Goal: Task Accomplishment & Management: Manage account settings

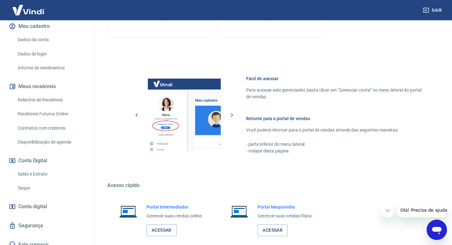
scroll to position [319, 0]
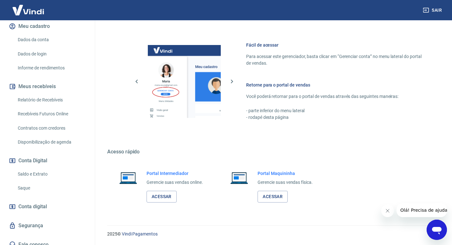
click at [164, 198] on link "Acessar" at bounding box center [162, 197] width 30 height 12
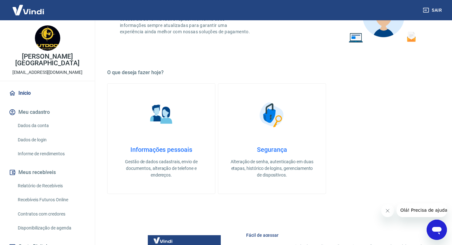
scroll to position [86, 0]
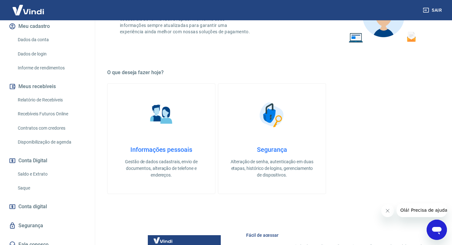
click at [24, 168] on link "Saldo e Extrato" at bounding box center [51, 174] width 72 height 13
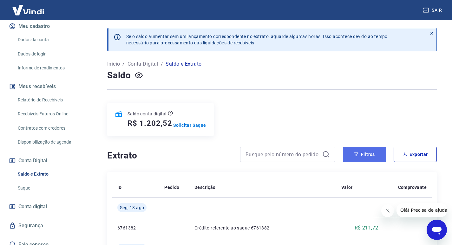
click at [363, 149] on button "Filtros" at bounding box center [364, 154] width 43 height 15
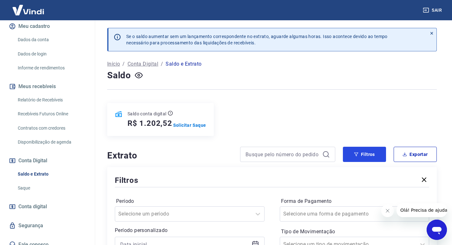
scroll to position [63, 0]
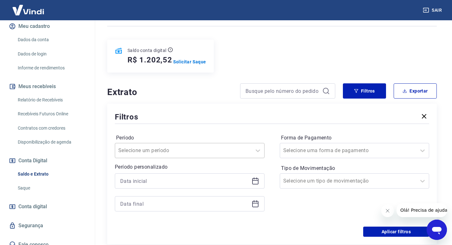
click at [179, 149] on div "Selecione um período" at bounding box center [183, 150] width 136 height 11
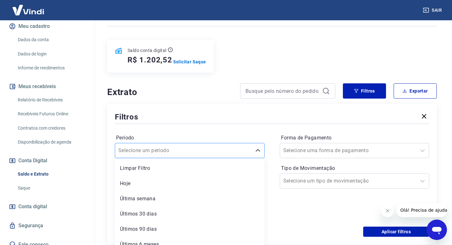
scroll to position [70, 0]
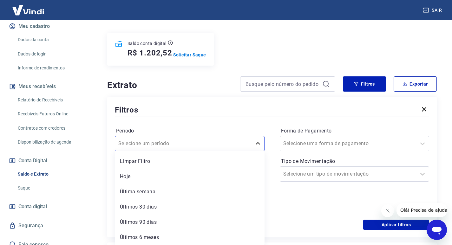
click at [304, 197] on div "Forma de Pagamento Selecione uma forma de pagamento Tipo de Movimentação Seleci…" at bounding box center [355, 169] width 150 height 86
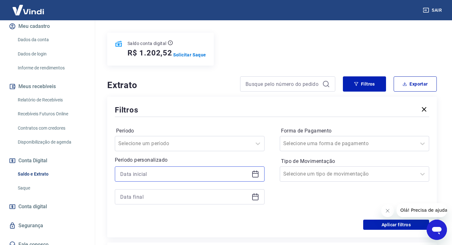
click at [197, 174] on input at bounding box center [184, 174] width 129 height 10
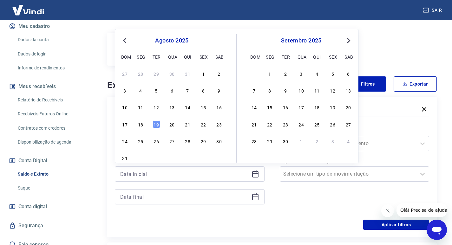
click at [127, 42] on button "Previous Month" at bounding box center [125, 41] width 8 height 8
click at [128, 42] on button "Previous Month" at bounding box center [125, 41] width 8 height 8
click at [187, 73] on div "1" at bounding box center [188, 74] width 8 height 8
type input "[DATE]"
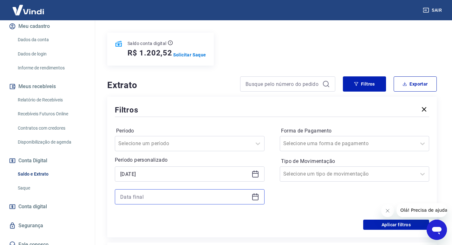
click at [172, 194] on input at bounding box center [184, 197] width 129 height 10
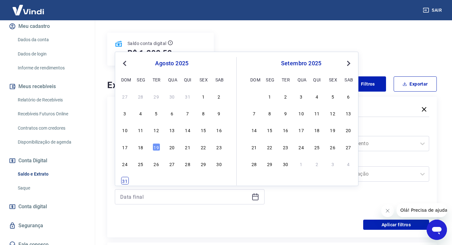
click at [126, 179] on div "31" at bounding box center [125, 181] width 8 height 8
type input "[DATE]"
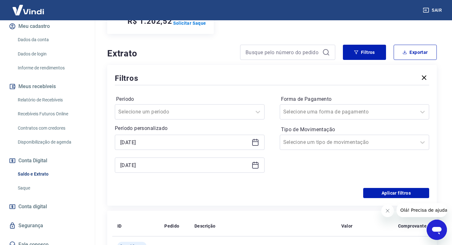
scroll to position [134, 0]
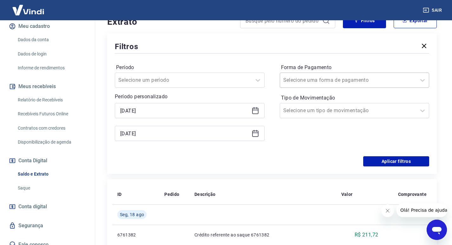
click at [359, 77] on div at bounding box center [348, 80] width 130 height 9
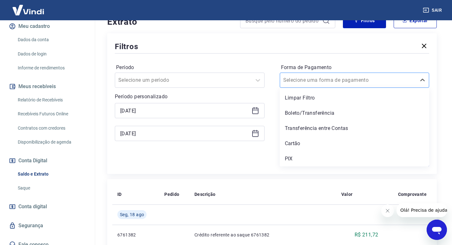
click at [359, 77] on div at bounding box center [348, 80] width 130 height 9
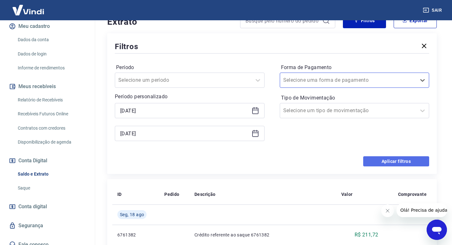
click at [409, 158] on button "Aplicar filtros" at bounding box center [396, 161] width 66 height 10
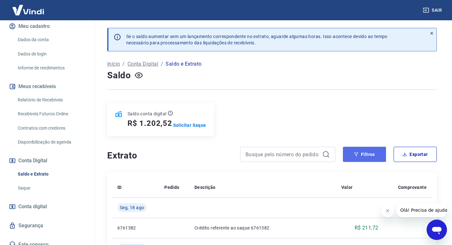
click at [365, 153] on button "Filtros" at bounding box center [364, 154] width 43 height 15
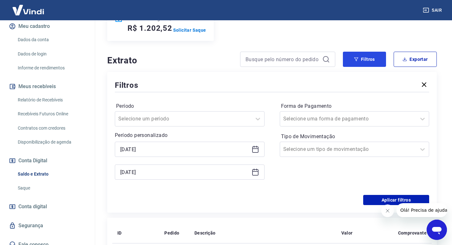
scroll to position [127, 0]
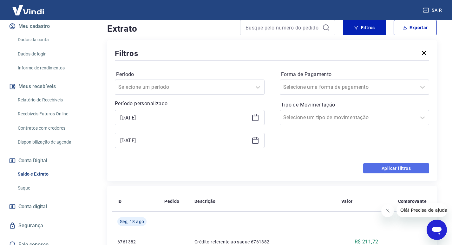
click at [407, 165] on button "Aplicar filtros" at bounding box center [396, 168] width 66 height 10
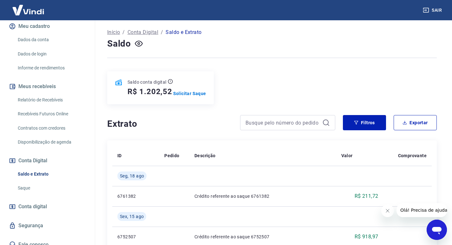
scroll to position [0, 0]
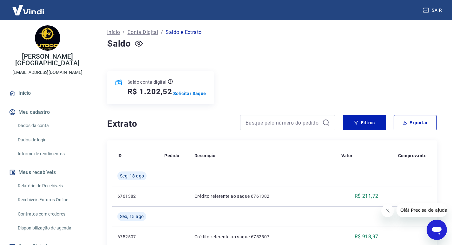
click at [40, 119] on link "Dados da conta" at bounding box center [51, 125] width 72 height 13
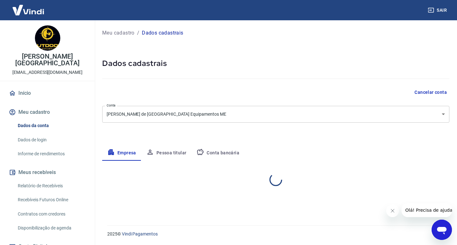
select select "RS"
select select "business"
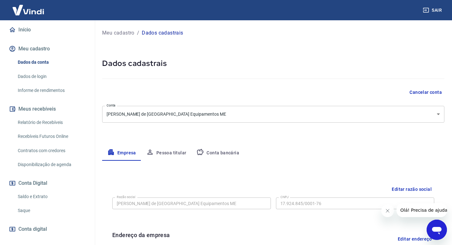
scroll to position [86, 0]
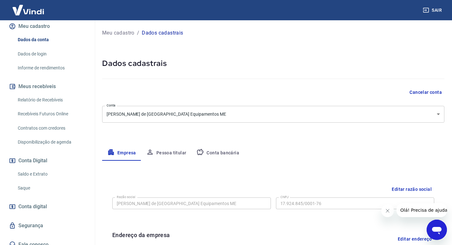
click at [42, 168] on link "Saldo e Extrato" at bounding box center [51, 174] width 72 height 13
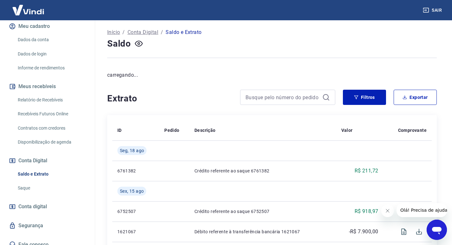
scroll to position [63, 0]
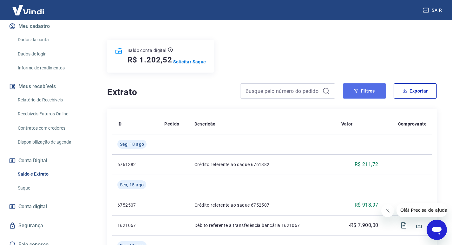
click at [369, 91] on button "Filtros" at bounding box center [364, 90] width 43 height 15
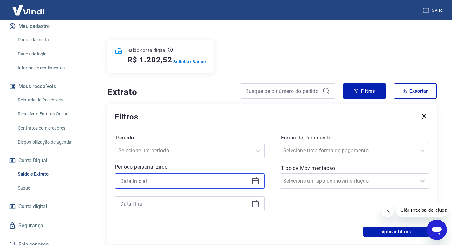
click at [220, 179] on input at bounding box center [184, 181] width 129 height 10
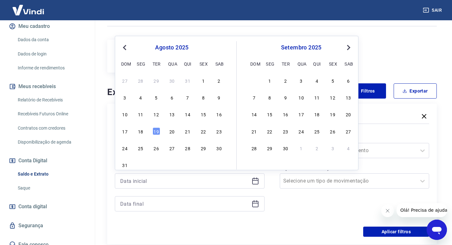
click at [122, 49] on button "Previous Month" at bounding box center [125, 48] width 8 height 8
click at [125, 48] on span "Previous Month" at bounding box center [125, 47] width 0 height 7
click at [125, 46] on span "Previous Month" at bounding box center [125, 47] width 0 height 7
click at [186, 79] on div "1" at bounding box center [188, 81] width 8 height 8
type input "[DATE]"
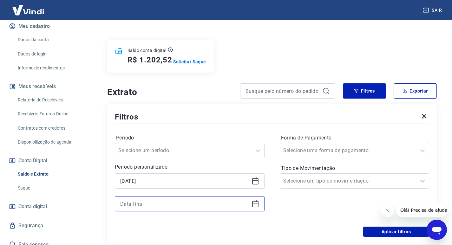
click at [226, 200] on input at bounding box center [184, 204] width 129 height 10
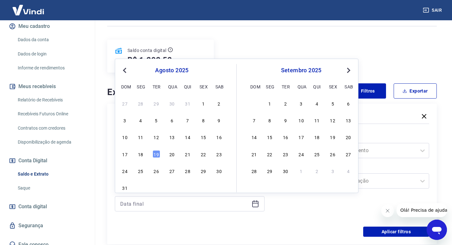
click at [125, 69] on span "Previous Month" at bounding box center [125, 70] width 0 height 7
click at [127, 69] on button "Previous Month" at bounding box center [125, 71] width 8 height 8
click at [125, 71] on span "Previous Month" at bounding box center [125, 70] width 0 height 7
click at [218, 172] on div "31" at bounding box center [219, 171] width 8 height 8
type input "[DATE]"
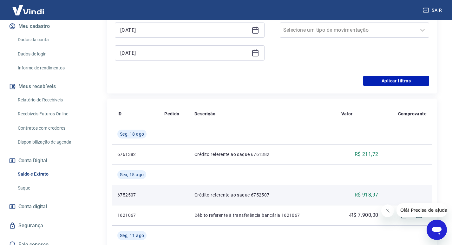
scroll to position [151, 0]
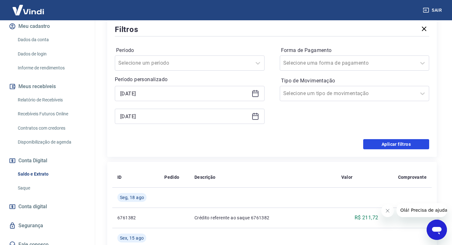
click at [405, 142] on button "Aplicar filtros" at bounding box center [396, 144] width 66 height 10
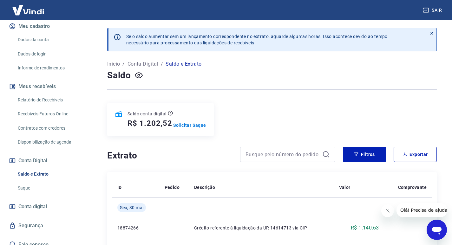
scroll to position [63, 0]
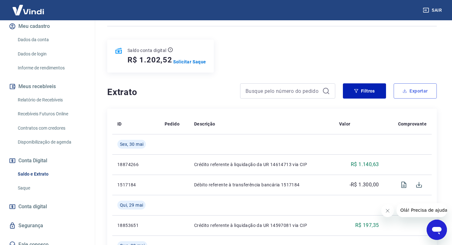
click at [427, 94] on button "Exportar" at bounding box center [415, 90] width 43 height 15
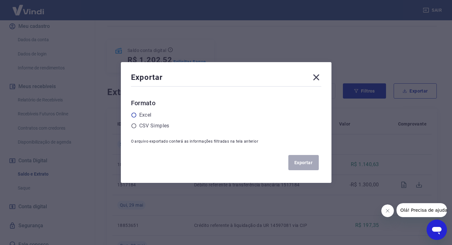
click at [152, 116] on label "Excel" at bounding box center [145, 115] width 12 height 8
click at [0, 0] on input "radio" at bounding box center [0, 0] width 0 height 0
click at [310, 162] on button "Exportar" at bounding box center [303, 162] width 30 height 15
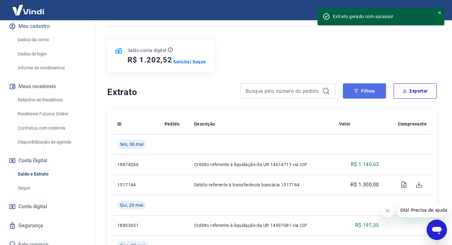
click at [362, 91] on button "Filtros" at bounding box center [364, 90] width 43 height 15
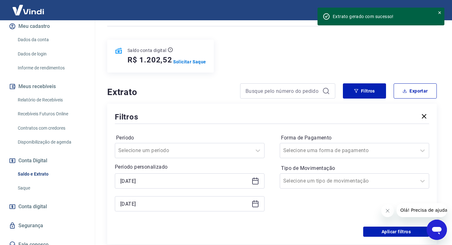
click at [254, 180] on icon at bounding box center [255, 180] width 6 height 1
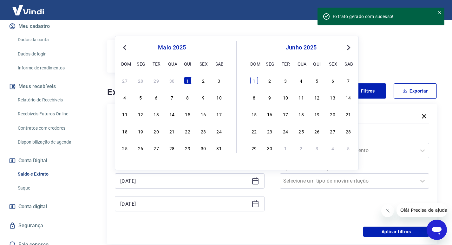
click at [253, 81] on div "1" at bounding box center [254, 81] width 8 height 8
type input "[DATE]"
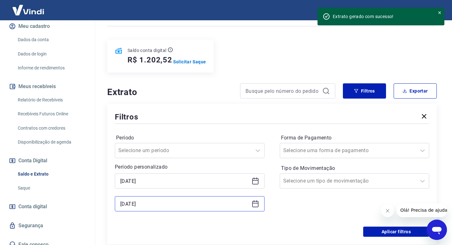
click at [202, 202] on input "[DATE]" at bounding box center [184, 204] width 129 height 10
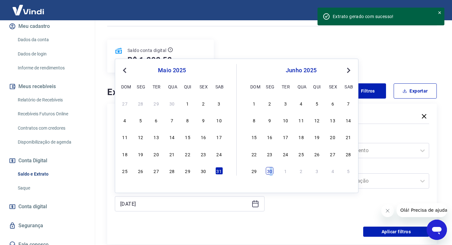
click at [271, 171] on div "30" at bounding box center [270, 171] width 8 height 8
type input "[DATE]"
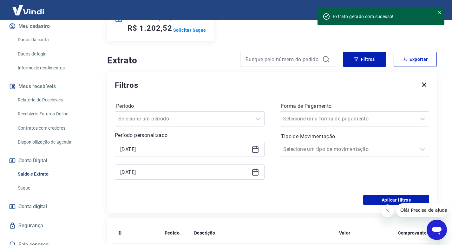
scroll to position [159, 0]
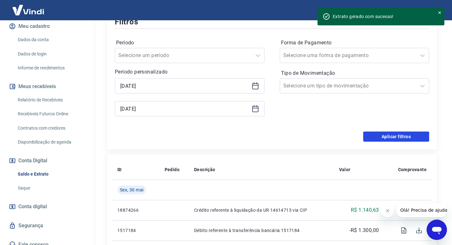
click at [395, 136] on button "Aplicar filtros" at bounding box center [396, 137] width 66 height 10
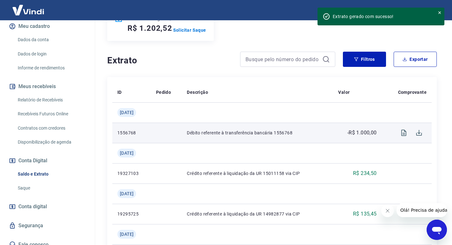
scroll to position [32, 0]
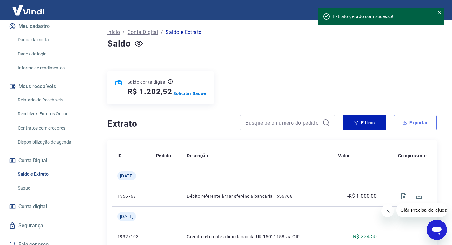
click at [425, 124] on button "Exportar" at bounding box center [415, 122] width 43 height 15
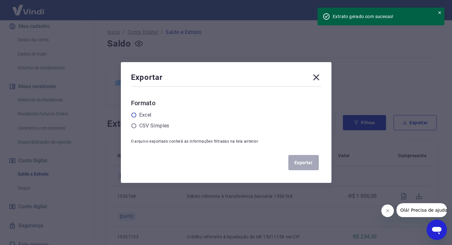
drag, startPoint x: 144, startPoint y: 115, endPoint x: 152, endPoint y: 114, distance: 8.6
click at [144, 115] on label "Excel" at bounding box center [145, 115] width 12 height 8
click at [0, 0] on input "radio" at bounding box center [0, 0] width 0 height 0
click at [302, 164] on button "Exportar" at bounding box center [303, 162] width 30 height 15
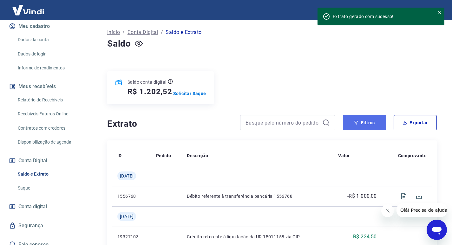
click at [369, 119] on button "Filtros" at bounding box center [364, 122] width 43 height 15
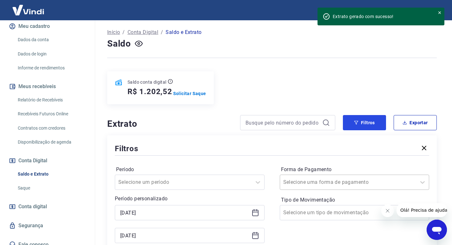
scroll to position [95, 0]
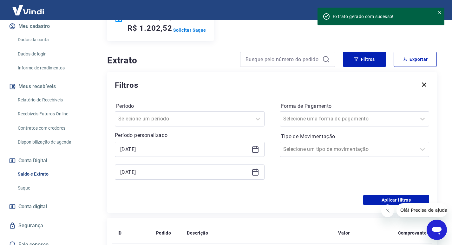
click at [257, 151] on icon at bounding box center [255, 150] width 8 height 8
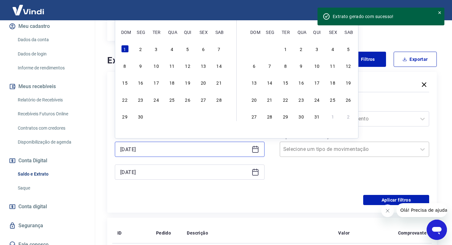
scroll to position [32, 0]
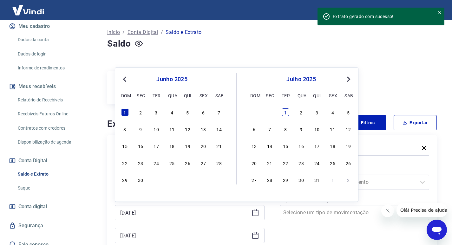
click at [285, 112] on div "1" at bounding box center [286, 112] width 8 height 8
type input "[DATE]"
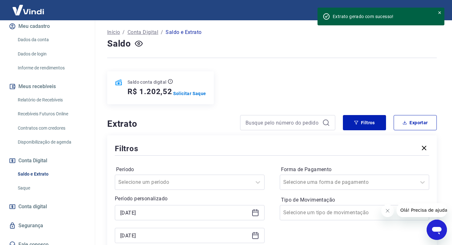
scroll to position [63, 0]
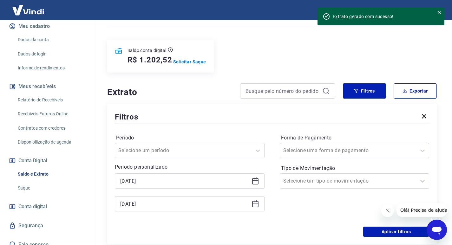
click at [257, 203] on icon at bounding box center [255, 203] width 6 height 1
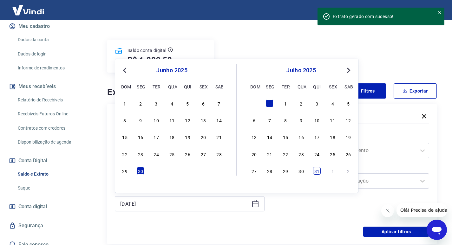
click at [317, 173] on div "31" at bounding box center [317, 171] width 8 height 8
type input "[DATE]"
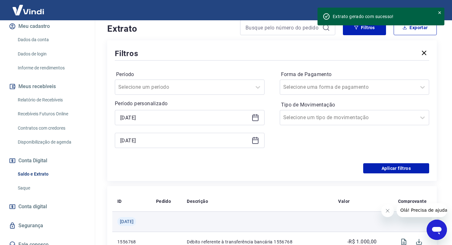
scroll to position [190, 0]
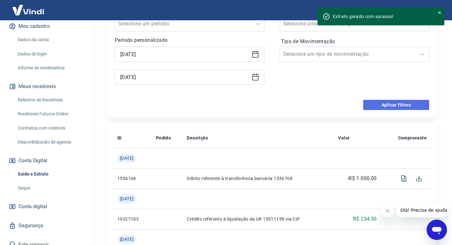
click at [407, 103] on button "Aplicar filtros" at bounding box center [396, 105] width 66 height 10
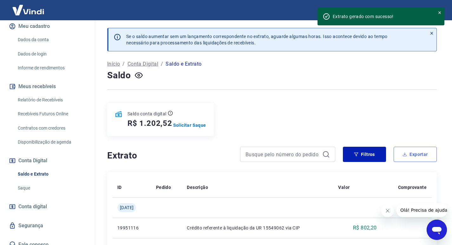
click at [426, 155] on button "Exportar" at bounding box center [415, 154] width 43 height 15
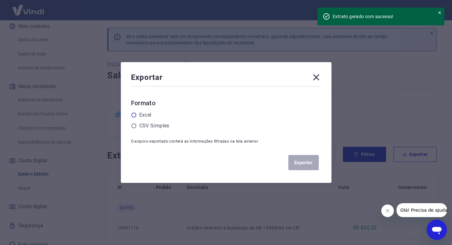
click at [144, 116] on label "Excel" at bounding box center [145, 115] width 12 height 8
click at [0, 0] on input "radio" at bounding box center [0, 0] width 0 height 0
click at [311, 164] on button "Exportar" at bounding box center [303, 162] width 30 height 15
